Goal: Task Accomplishment & Management: Use online tool/utility

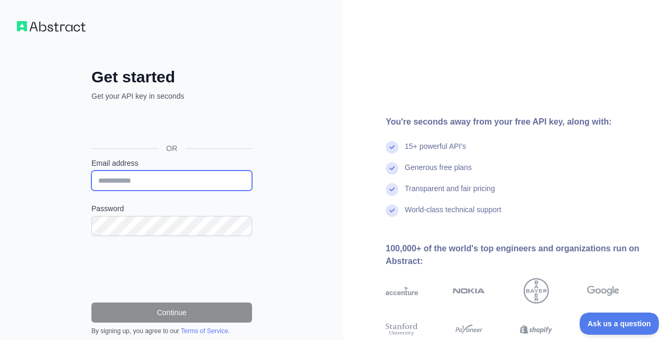
click at [217, 174] on input "Email address" at bounding box center [171, 181] width 161 height 20
type input "**********"
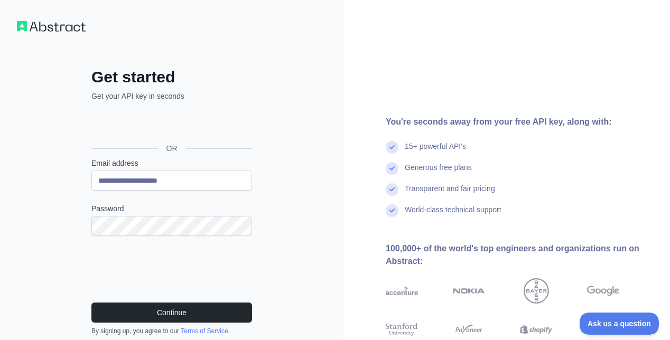
click at [134, 299] on form "**********" at bounding box center [171, 246] width 161 height 177
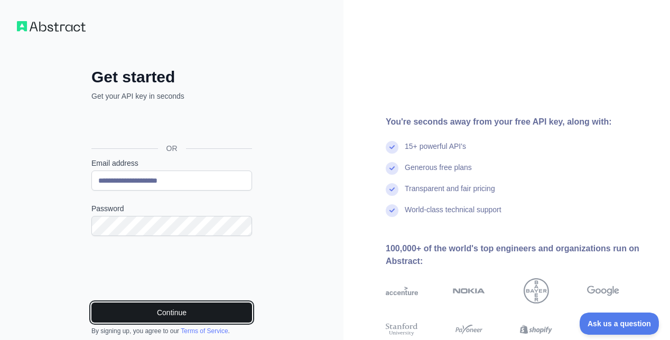
click at [137, 306] on button "Continue" at bounding box center [171, 313] width 161 height 20
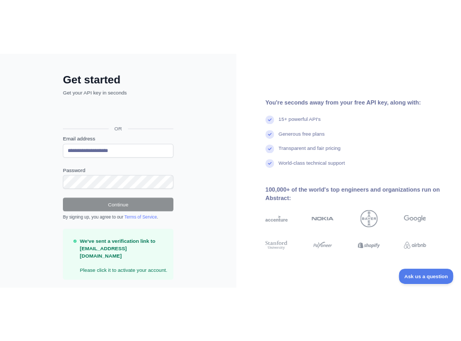
scroll to position [59, 0]
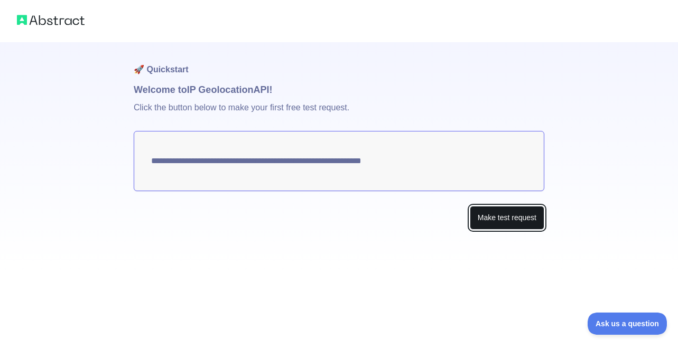
click at [475, 219] on button "Make test request" at bounding box center [507, 218] width 74 height 24
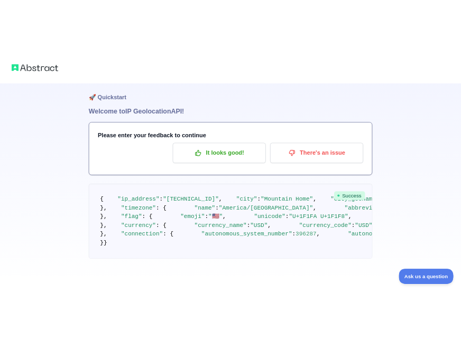
scroll to position [154, 0]
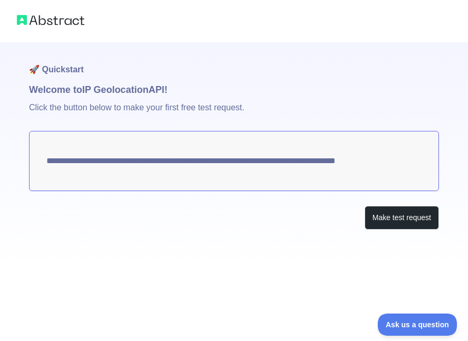
click at [264, 333] on div at bounding box center [234, 332] width 468 height 17
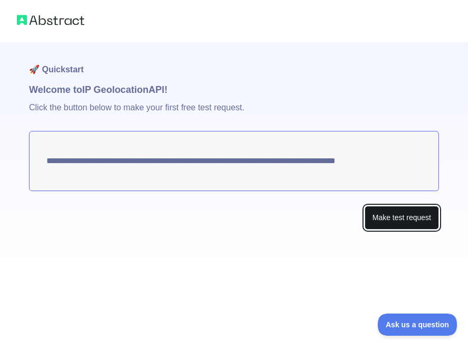
click at [380, 222] on button "Make test request" at bounding box center [402, 218] width 74 height 24
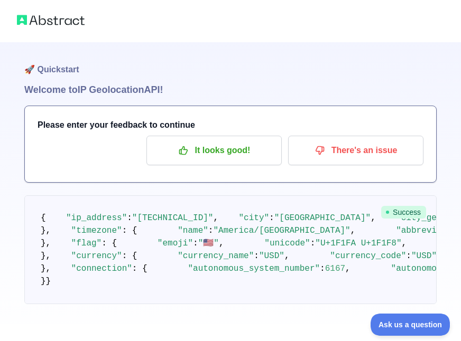
drag, startPoint x: 310, startPoint y: 231, endPoint x: 130, endPoint y: 229, distance: 179.6
click at [132, 223] on span ""[TECHNICAL_ID]"" at bounding box center [172, 218] width 81 height 10
copy span "[TECHNICAL_ID]"
